Goal: Task Accomplishment & Management: Manage account settings

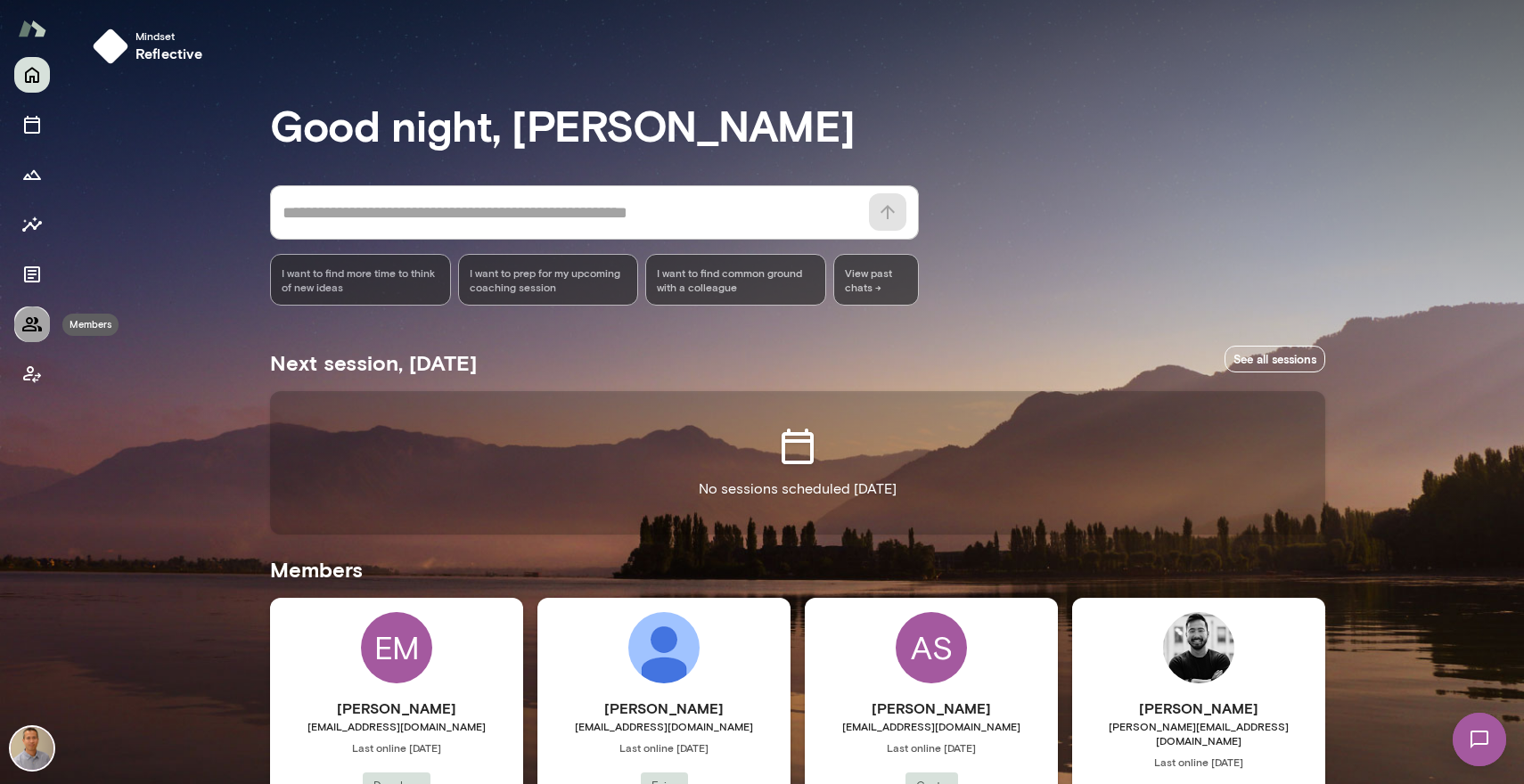
click at [29, 322] on icon "Members" at bounding box center [31, 324] width 20 height 14
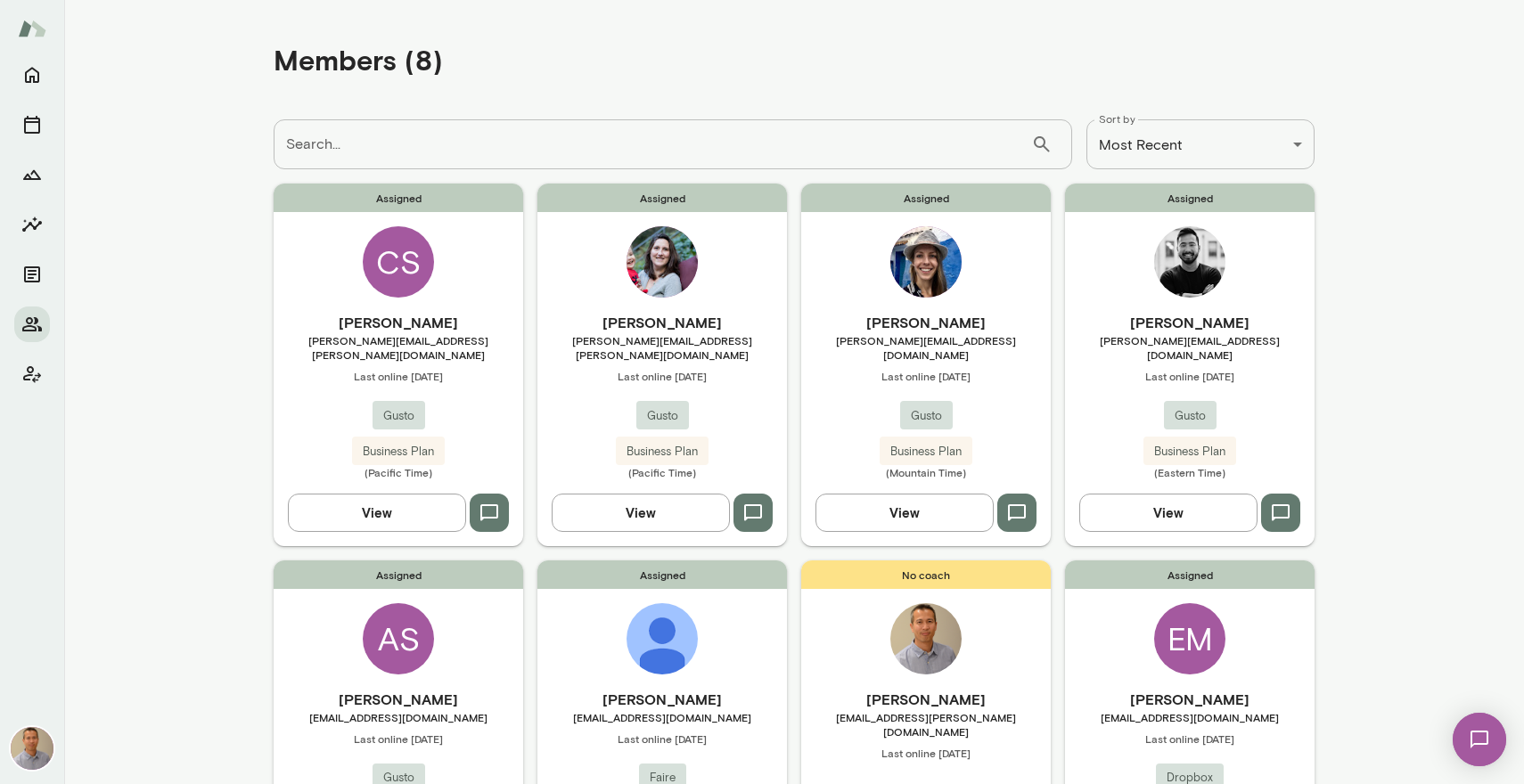
click at [33, 761] on img at bounding box center [31, 748] width 43 height 43
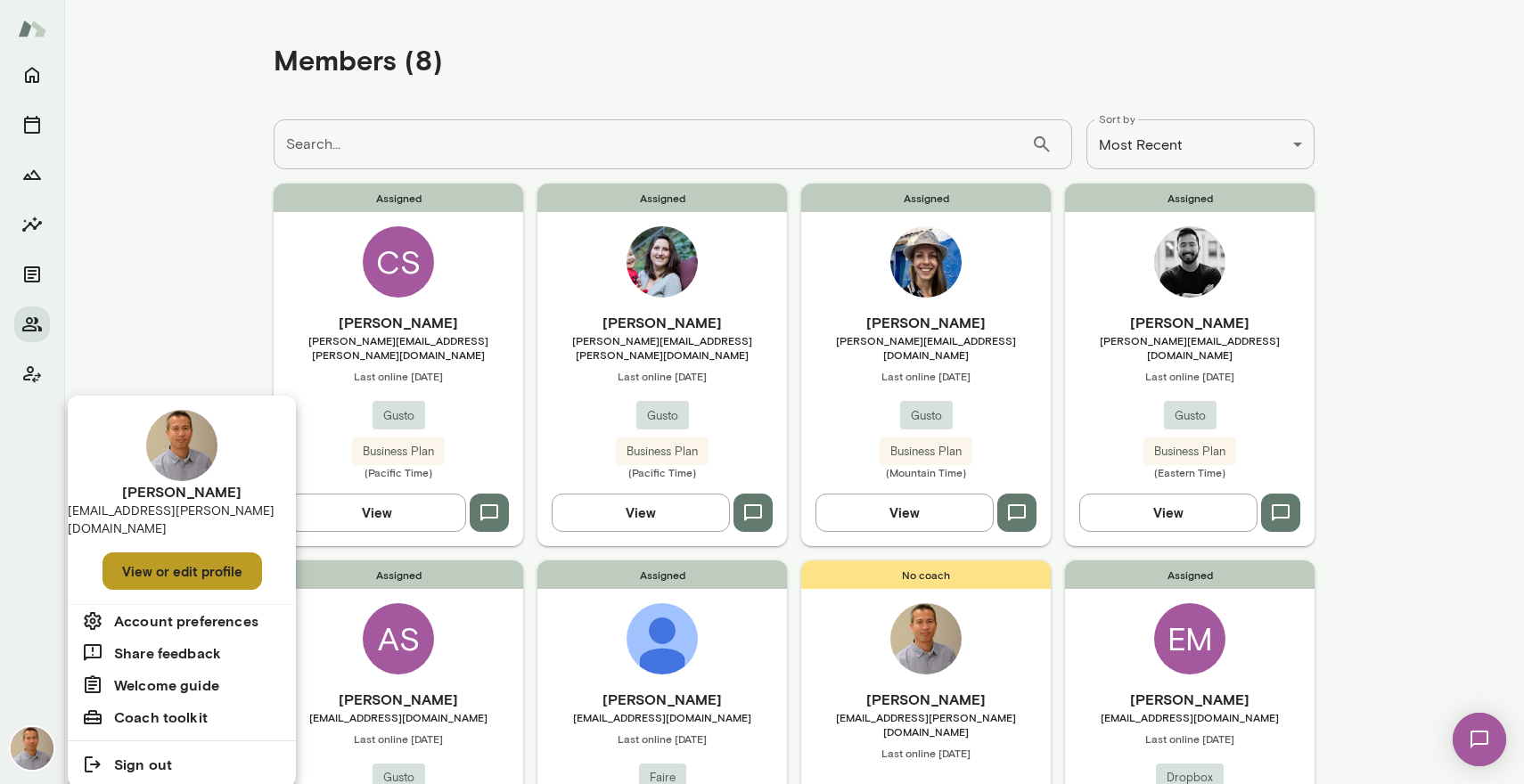
click at [144, 556] on button "View or edit profile" at bounding box center [182, 571] width 159 height 37
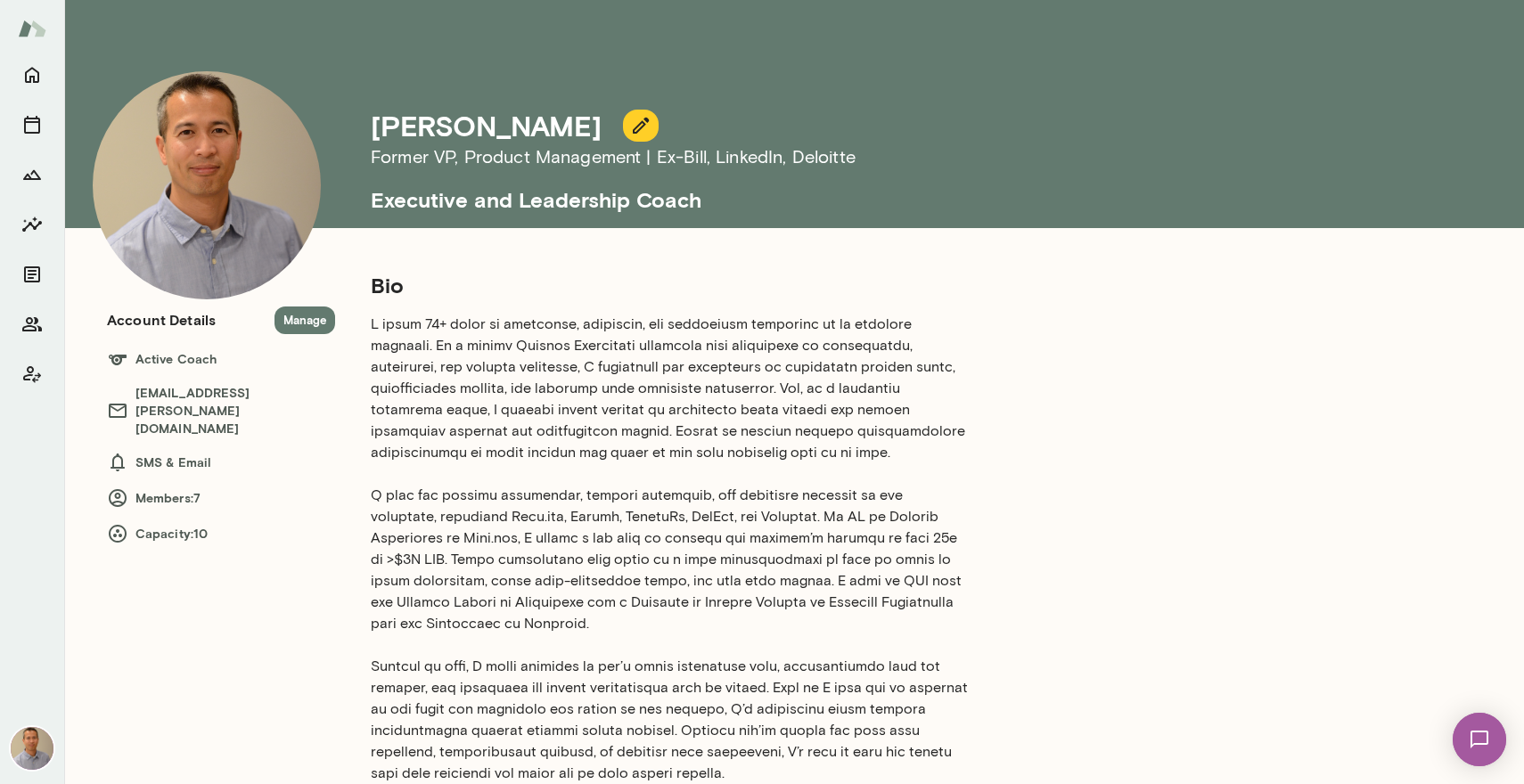
click at [395, 327] on p at bounding box center [670, 549] width 599 height 470
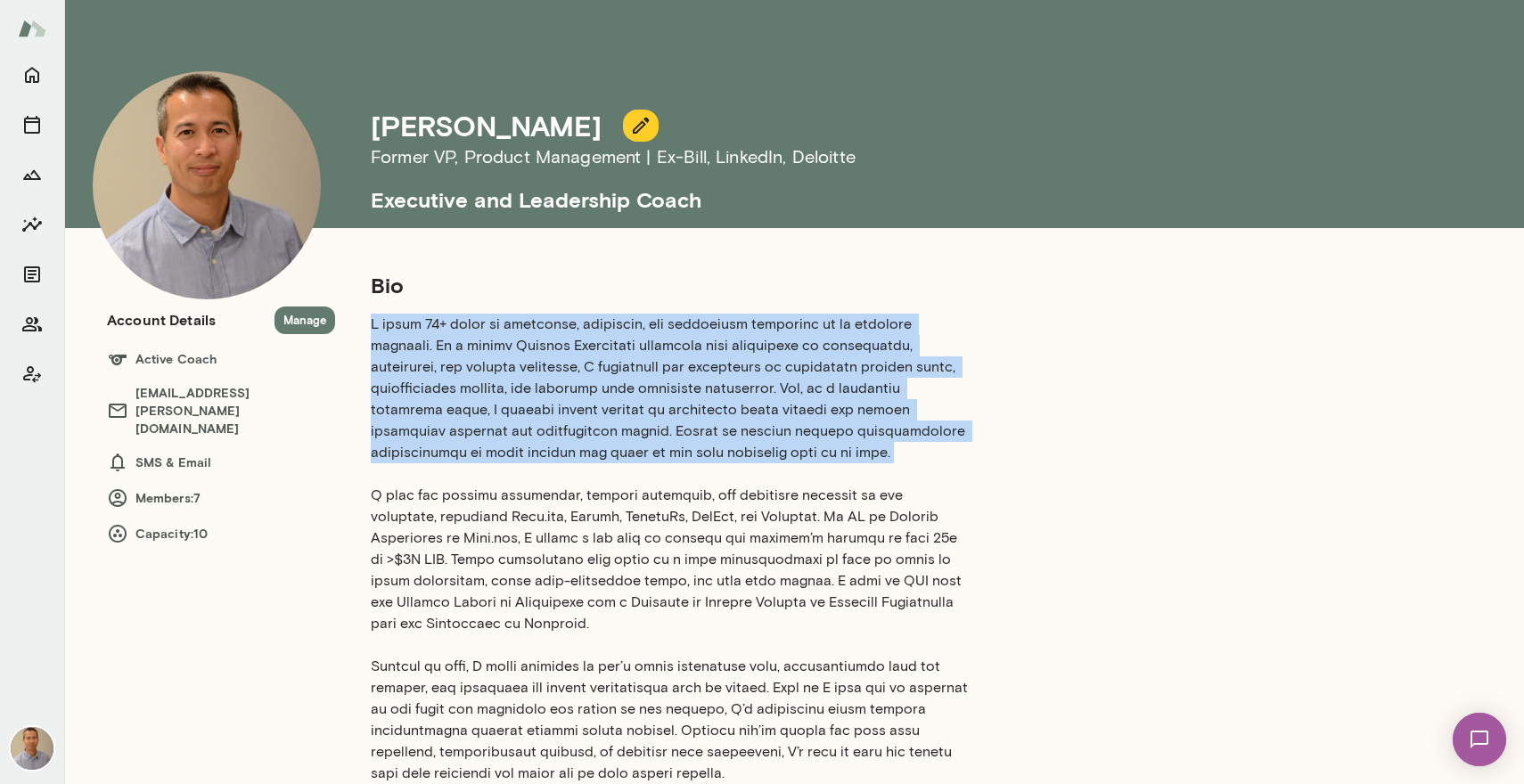
click at [395, 327] on p at bounding box center [670, 549] width 599 height 470
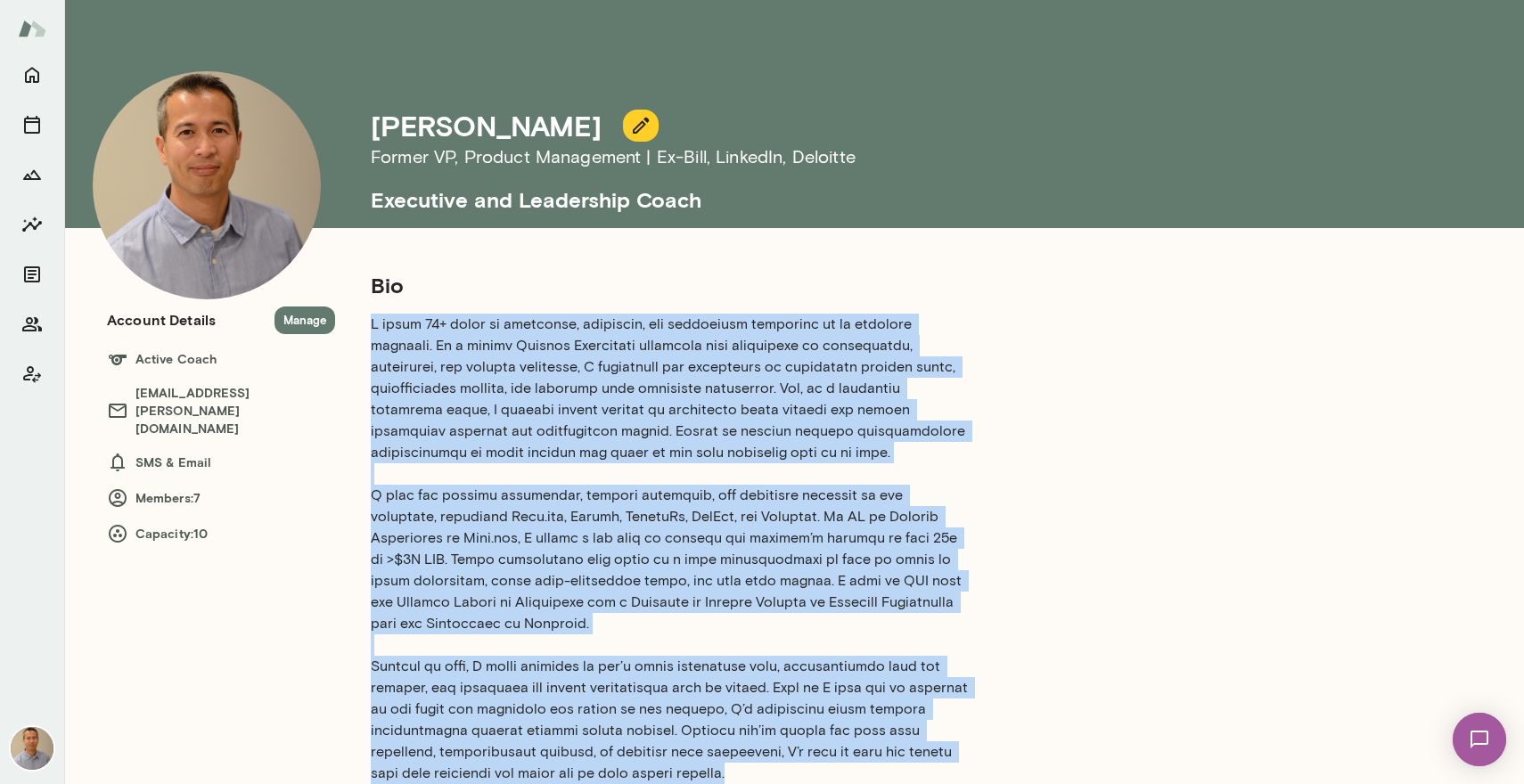
scroll to position [417, 0]
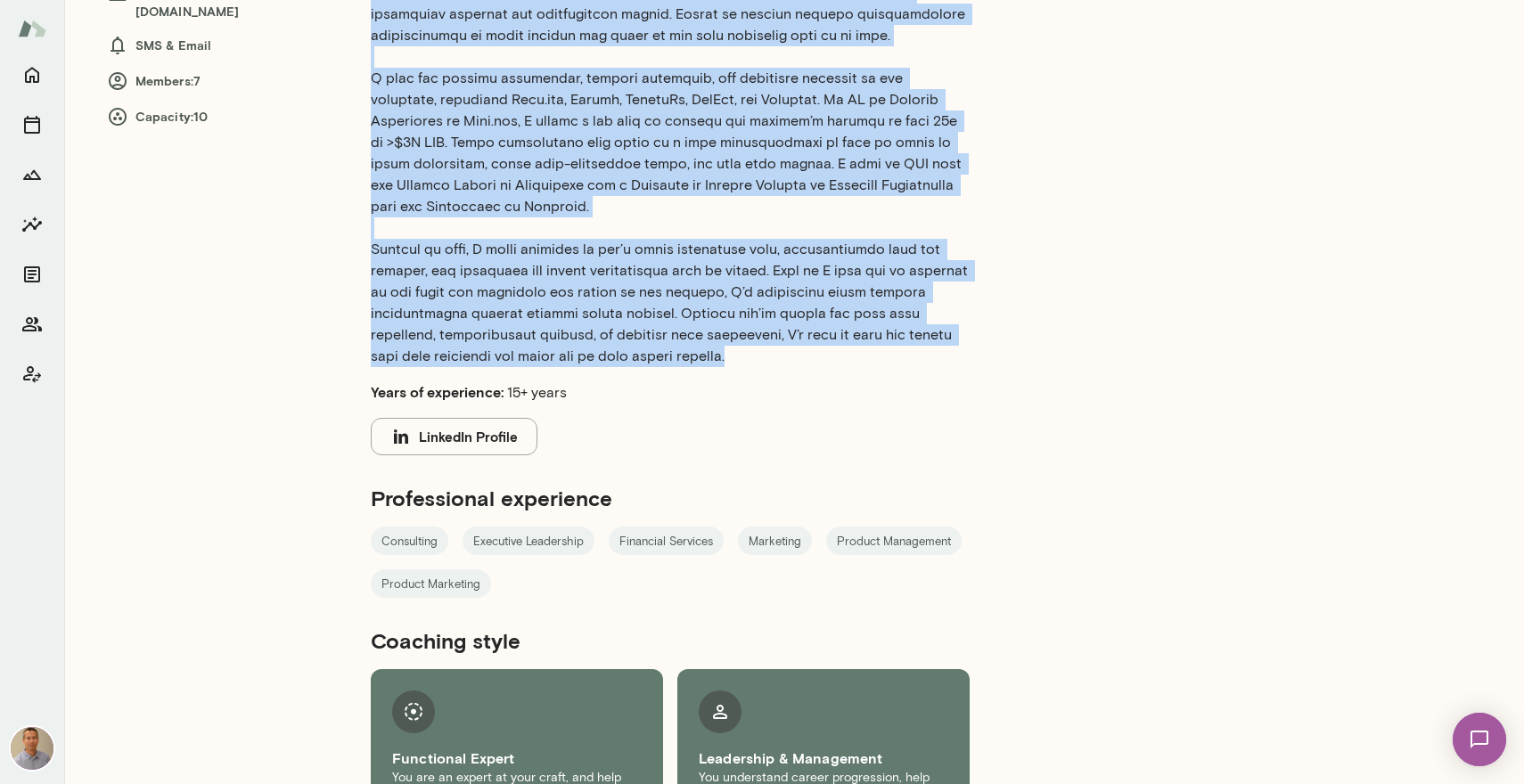
copy p "L ipsum 72+ dolor si ametconse, adipiscin, eli seddoeiusm temporinc ut la etdol…"
